Goal: Task Accomplishment & Management: Manage account settings

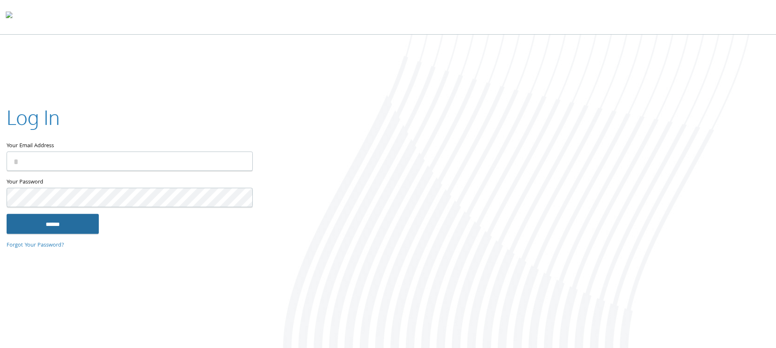
type input "**********"
click at [79, 222] on input "******" at bounding box center [53, 224] width 92 height 20
type input "**********"
click at [71, 229] on input "******" at bounding box center [53, 224] width 92 height 20
